Goal: Find specific page/section: Find specific page/section

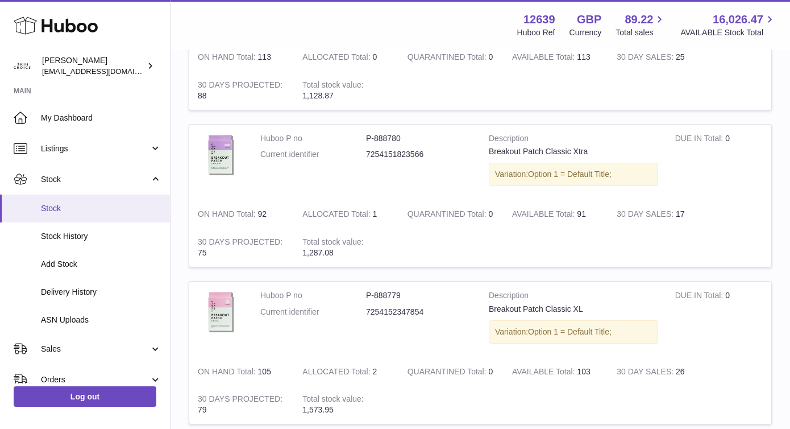
click at [103, 205] on span "Stock" at bounding box center [101, 208] width 121 height 11
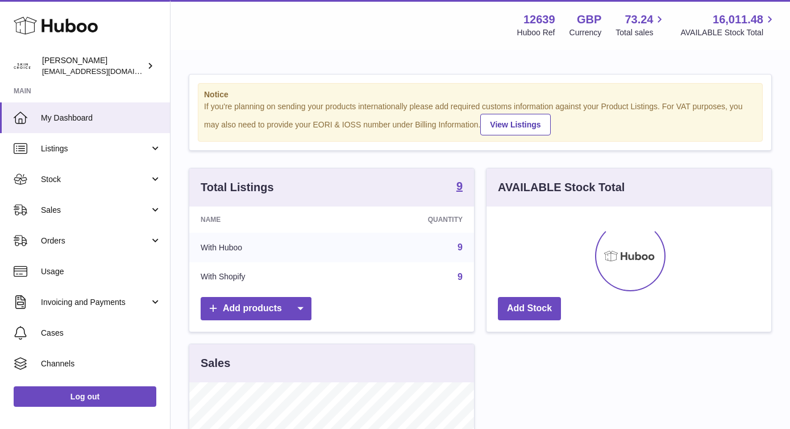
scroll to position [177, 285]
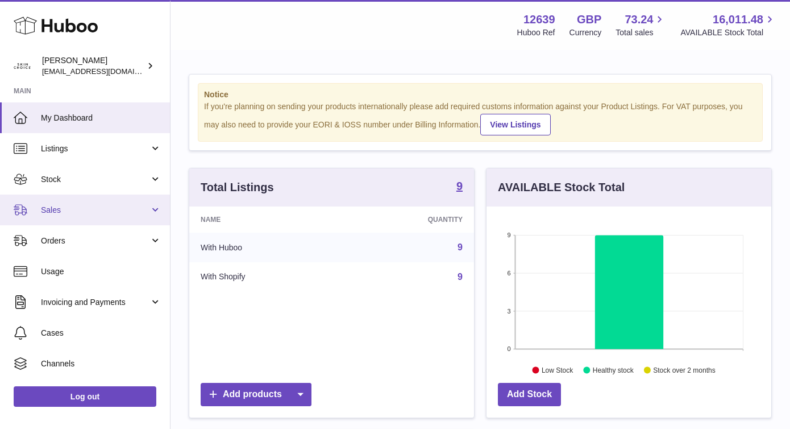
click at [139, 203] on link "Sales" at bounding box center [85, 209] width 170 height 31
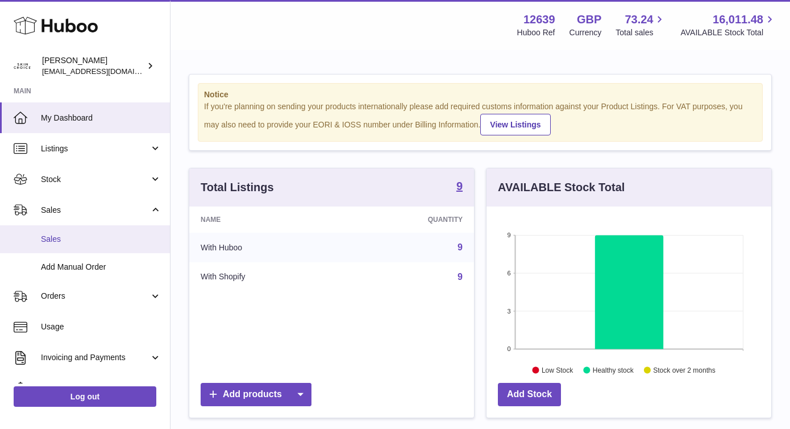
click at [122, 233] on link "Sales" at bounding box center [85, 239] width 170 height 28
